Goal: Transaction & Acquisition: Purchase product/service

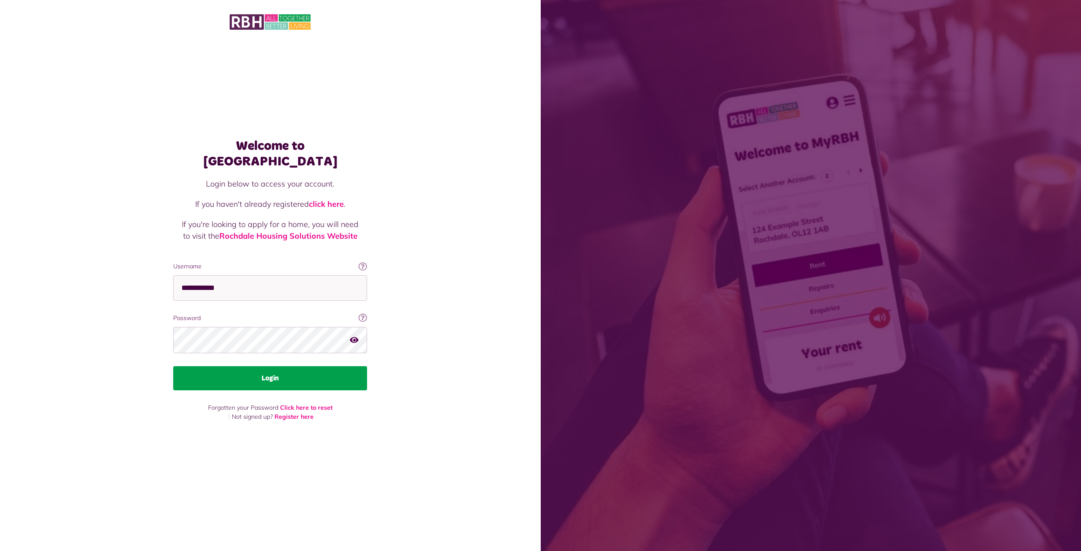
click at [258, 371] on button "Login" at bounding box center [270, 378] width 194 height 24
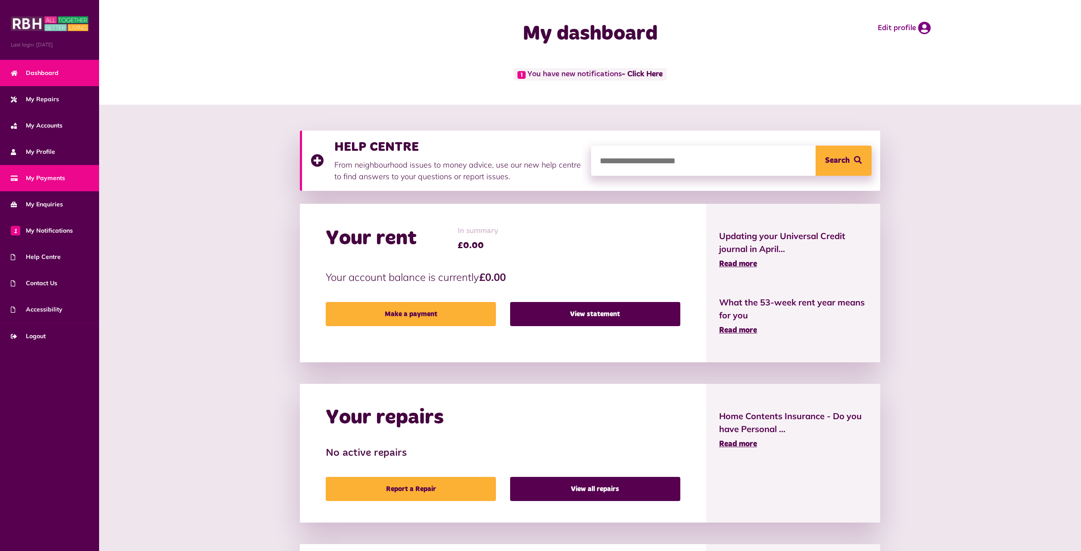
click at [40, 182] on span "My Payments" at bounding box center [38, 178] width 54 height 9
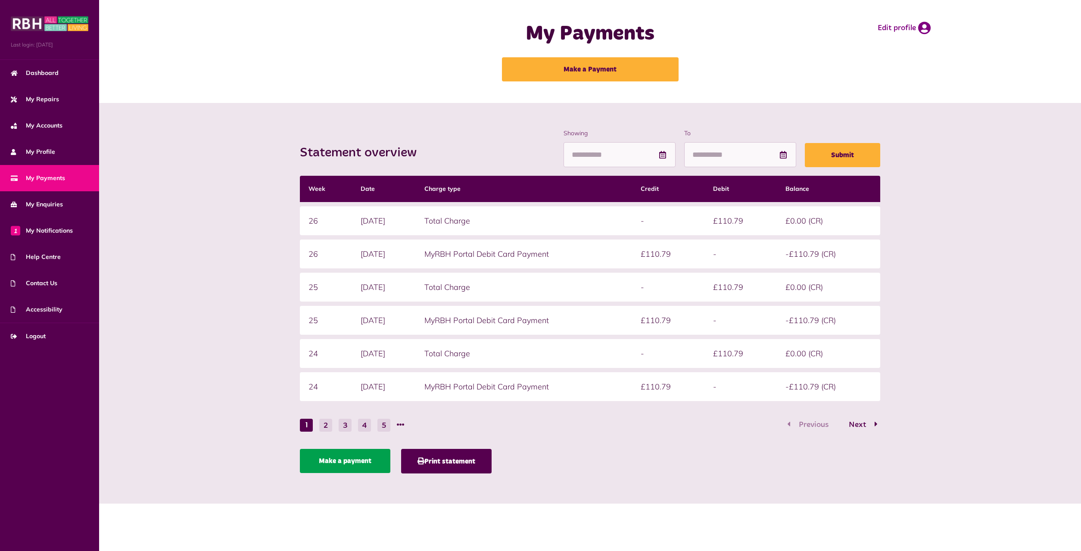
click at [334, 463] on link "Make a payment" at bounding box center [345, 461] width 90 height 24
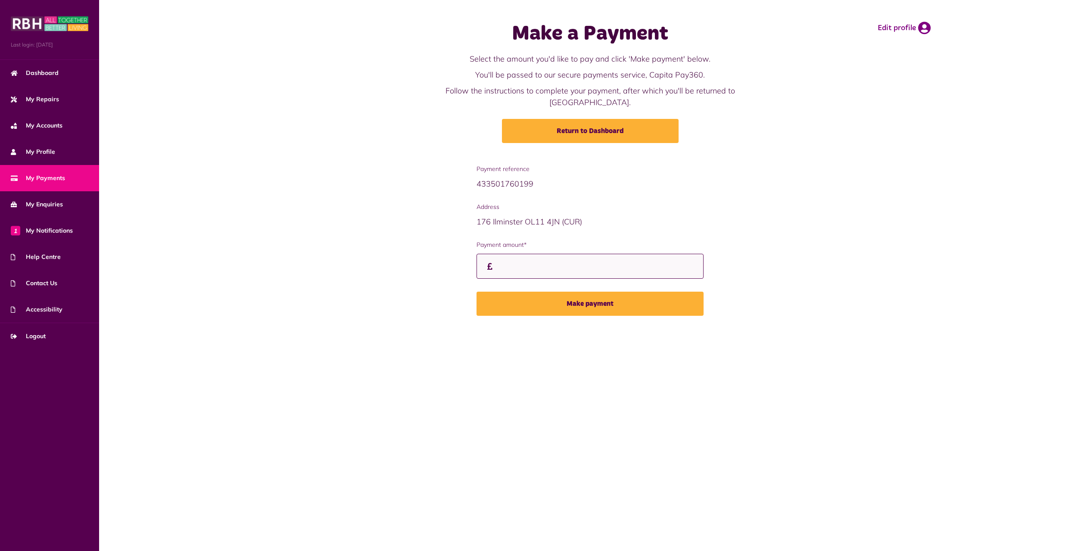
click at [505, 255] on input "Payment amount*" at bounding box center [589, 266] width 227 height 25
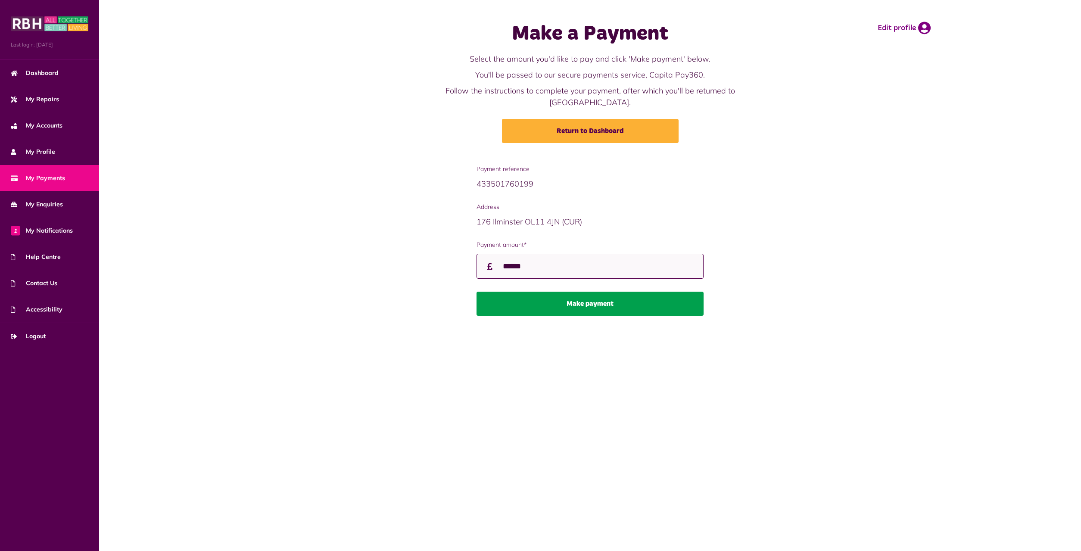
type input "******"
click at [562, 292] on button "Make payment" at bounding box center [589, 304] width 227 height 24
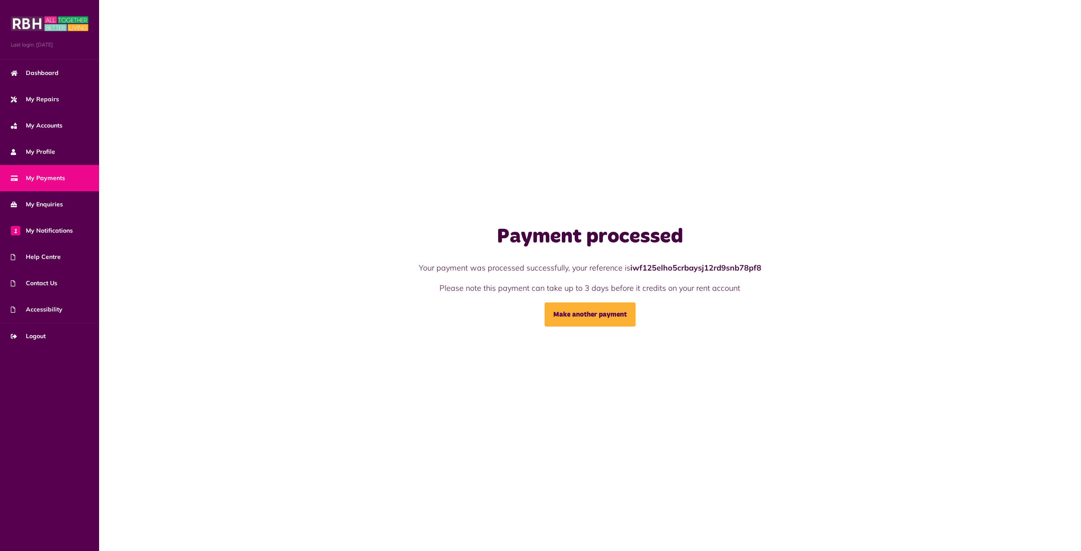
click at [44, 177] on span "My Payments" at bounding box center [38, 178] width 54 height 9
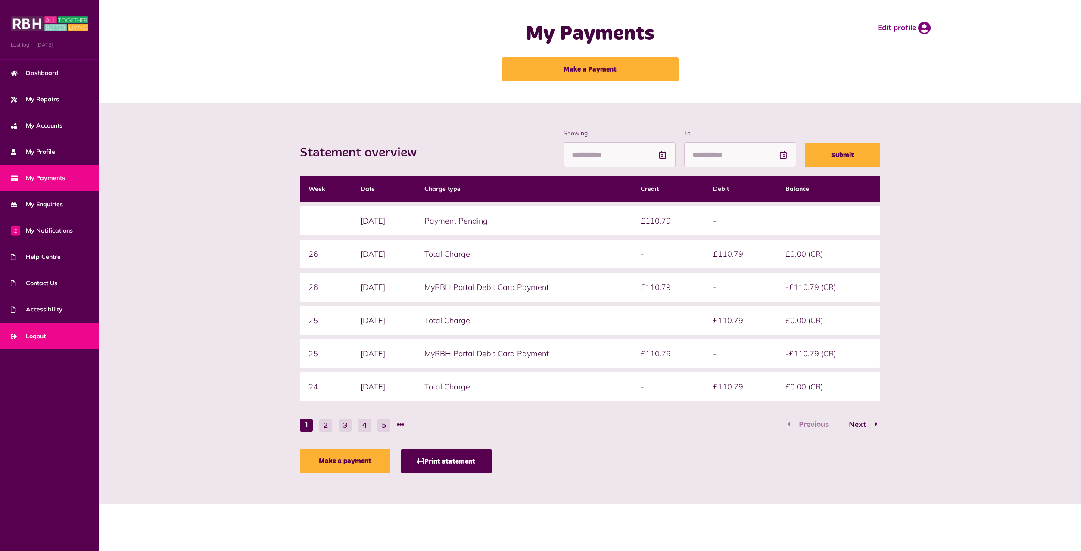
click at [27, 337] on span "Logout" at bounding box center [28, 336] width 35 height 9
